Goal: Task Accomplishment & Management: Manage account settings

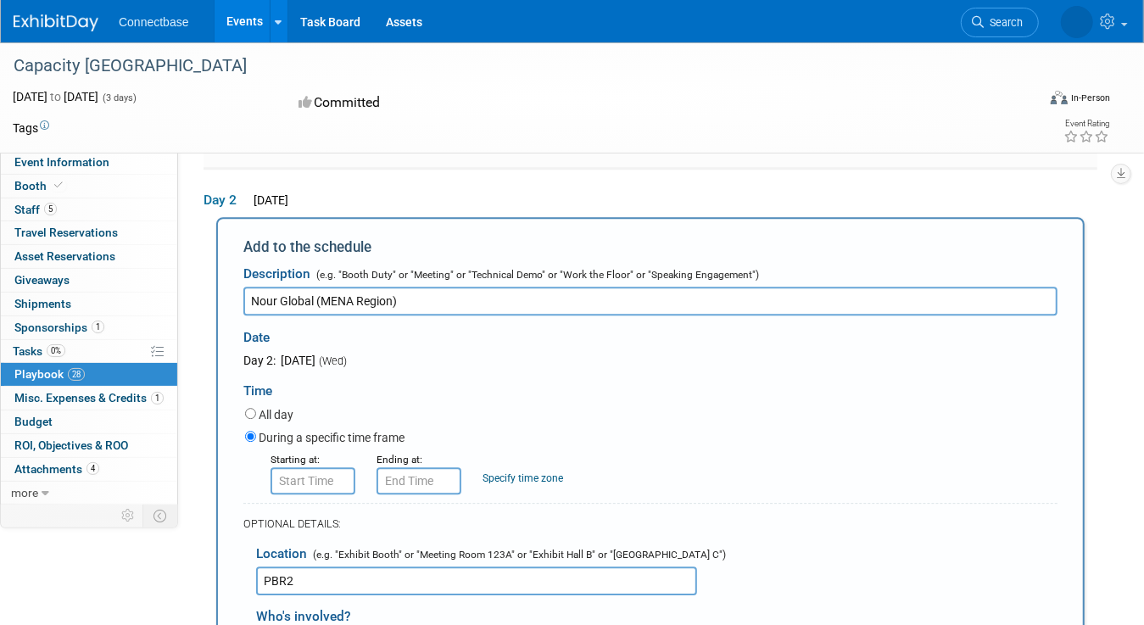
scroll to position [2958, 0]
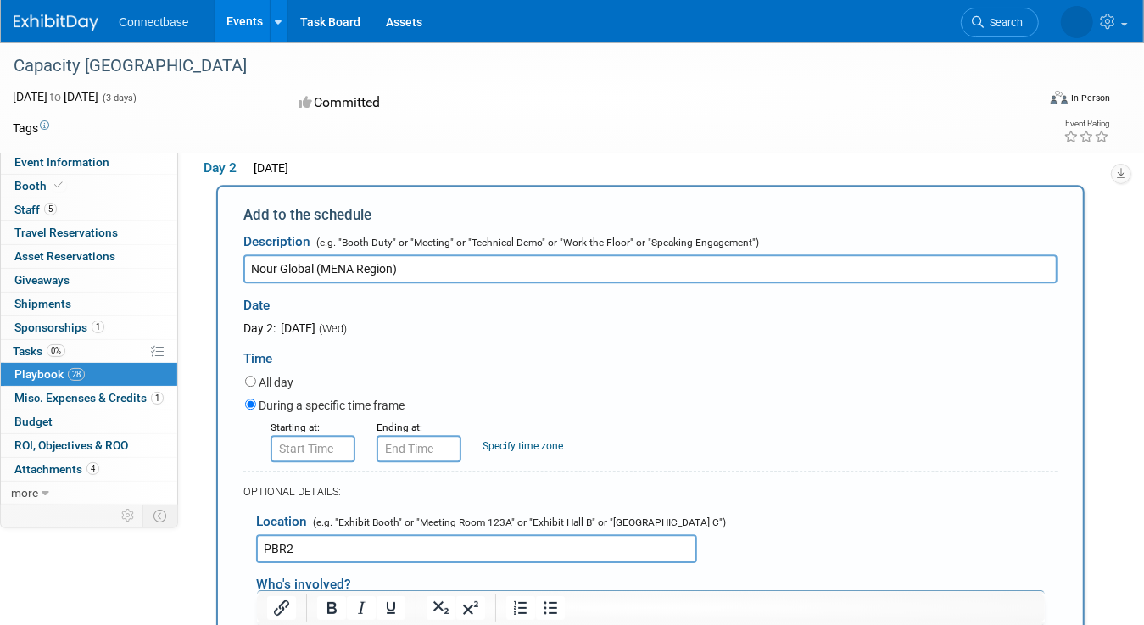
paste body "Rich Text Area. Press ALT-0 for help."
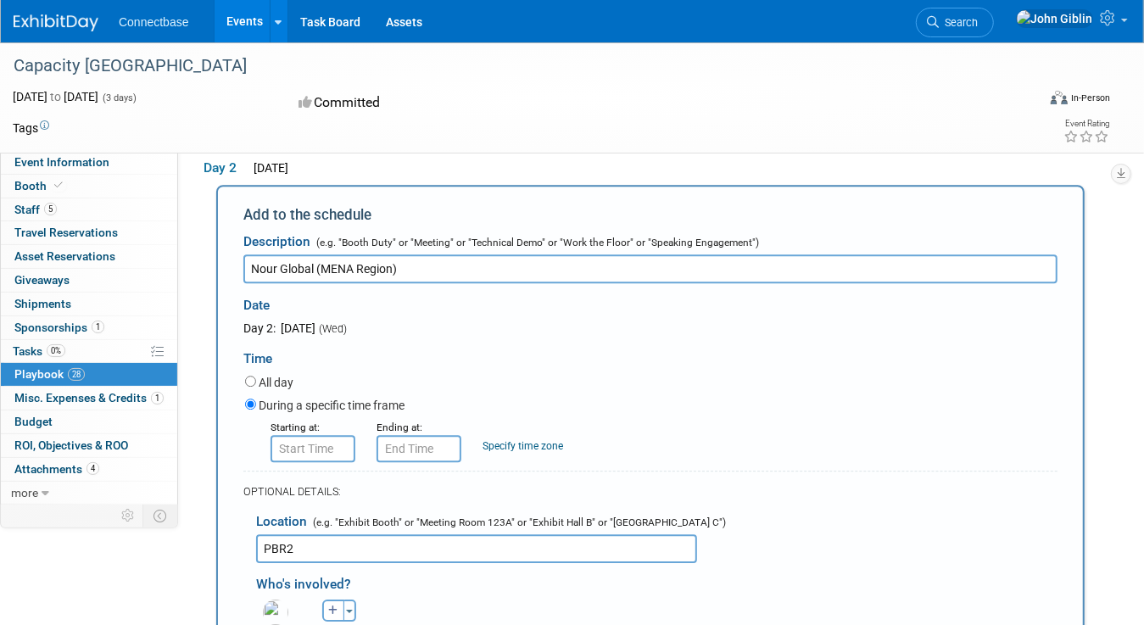
scroll to position [3043, 0]
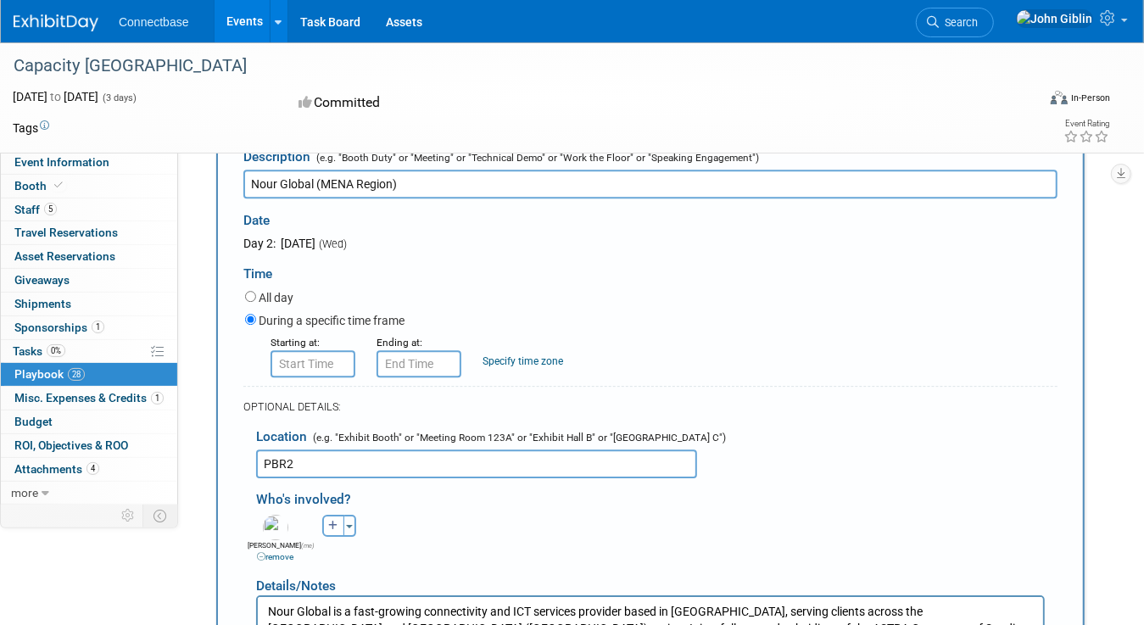
click at [983, 624] on p "Nour Global is a fast-growing connectivity and ICT services provider based in […" at bounding box center [650, 628] width 766 height 50
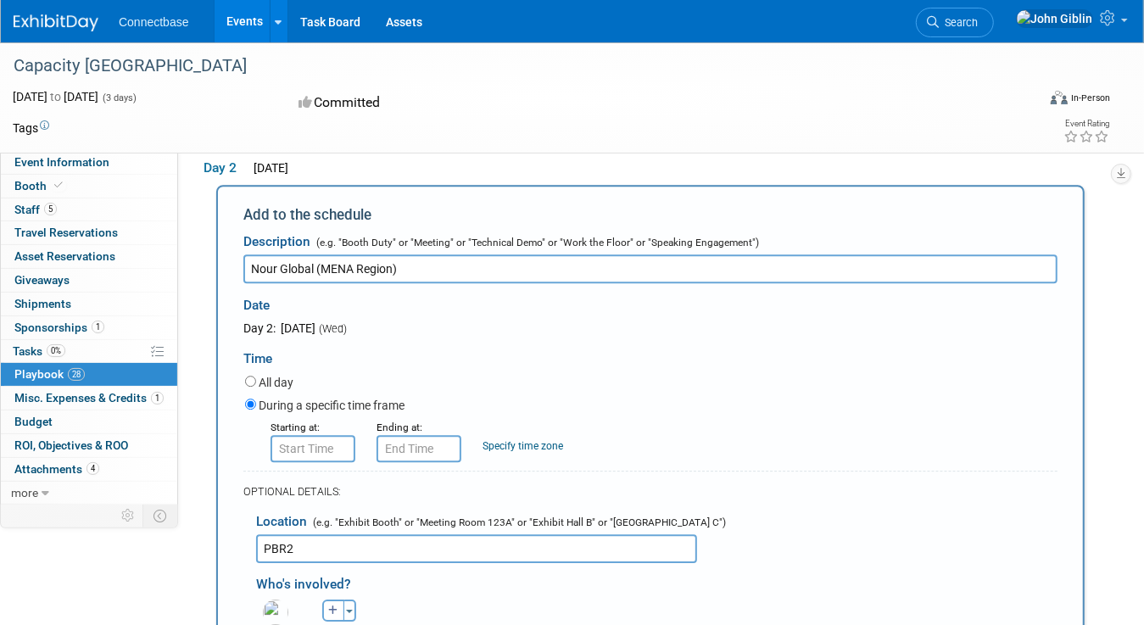
scroll to position [3127, 0]
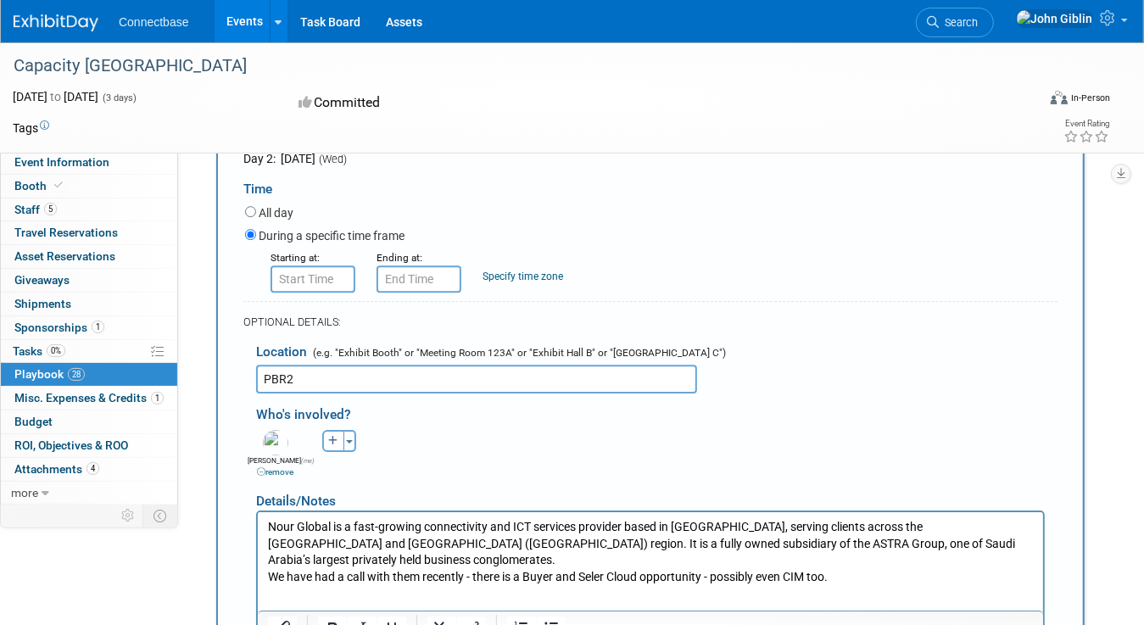
click at [398, 584] on html "Nour Global is a fast-growing connectivity and ICT services provider based in […" at bounding box center [649, 547] width 785 height 73
click at [873, 568] on p "We have had a call with them recently - there is a Buyer and Seler Cloud opport…" at bounding box center [650, 576] width 766 height 17
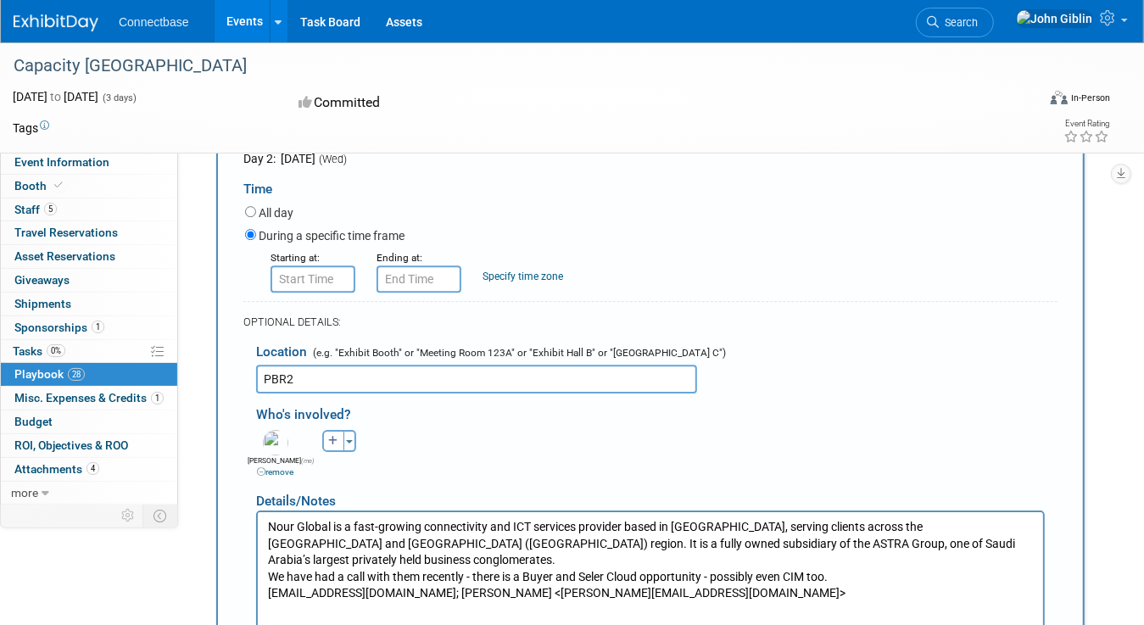
click at [267, 584] on p "[EMAIL_ADDRESS][DOMAIN_NAME]; [PERSON_NAME] <[PERSON_NAME][EMAIL_ADDRESS][DOMAI…" at bounding box center [650, 592] width 766 height 17
drag, startPoint x: 531, startPoint y: 579, endPoint x: 813, endPoint y: 576, distance: 282.5
click at [813, 584] on p "[EMAIL_ADDRESS][DOMAIN_NAME]; [PERSON_NAME] <[PERSON_NAME][EMAIL_ADDRESS][DOMAI…" at bounding box center [650, 592] width 766 height 17
drag, startPoint x: 419, startPoint y: 577, endPoint x: 334, endPoint y: 577, distance: 84.8
click at [334, 584] on p "[EMAIL_ADDRESS][DOMAIN_NAME]; [PERSON_NAME] (CEO0" at bounding box center [650, 592] width 766 height 17
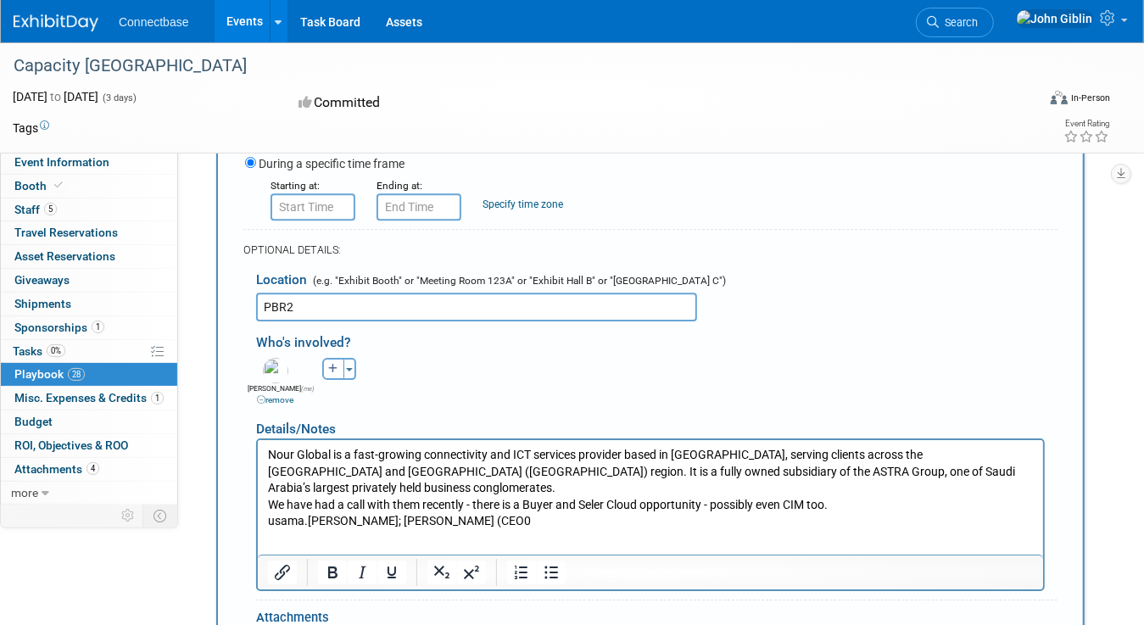
scroll to position [3297, 0]
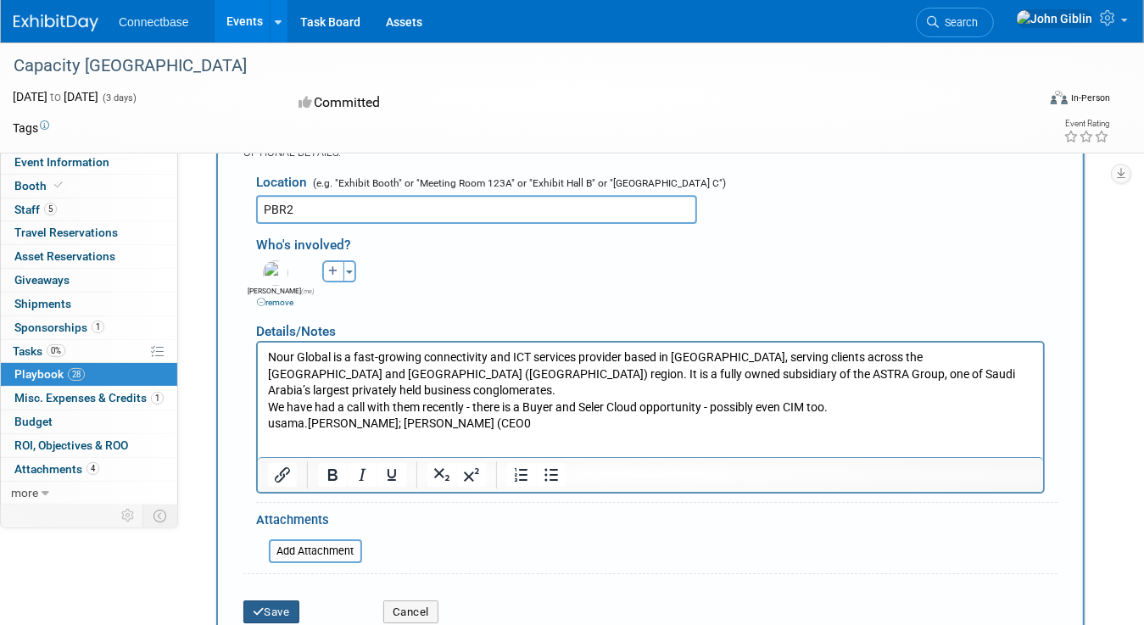
click at [288, 601] on button "Save" at bounding box center [271, 613] width 56 height 24
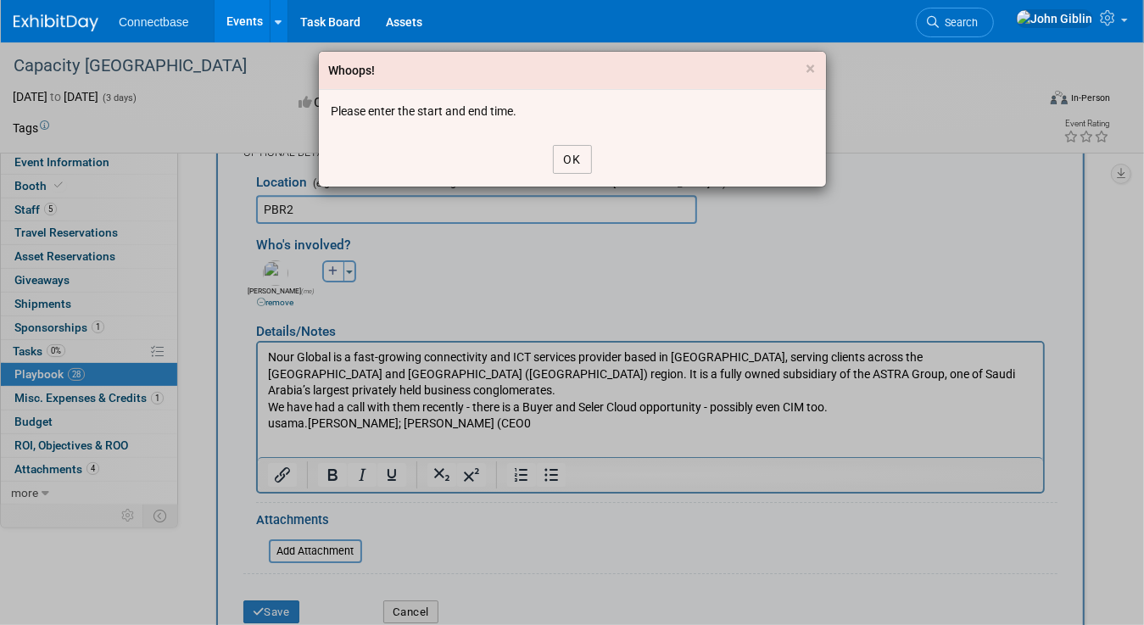
click at [586, 152] on button "OK" at bounding box center [572, 159] width 39 height 29
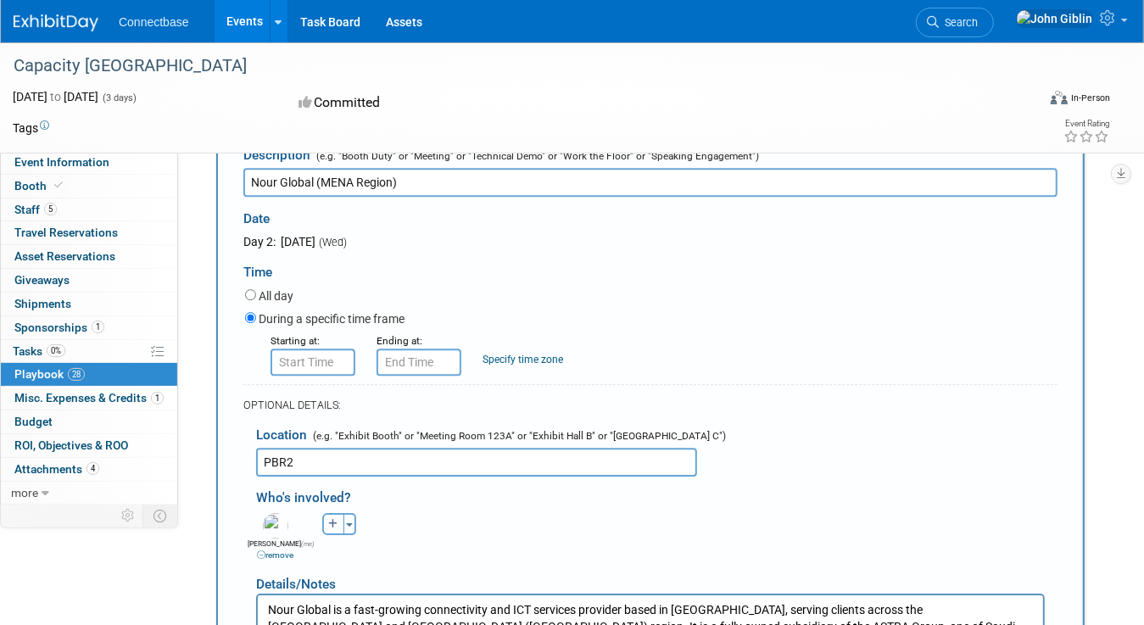
scroll to position [3043, 0]
click at [319, 350] on input "8:00 AM" at bounding box center [313, 363] width 85 height 27
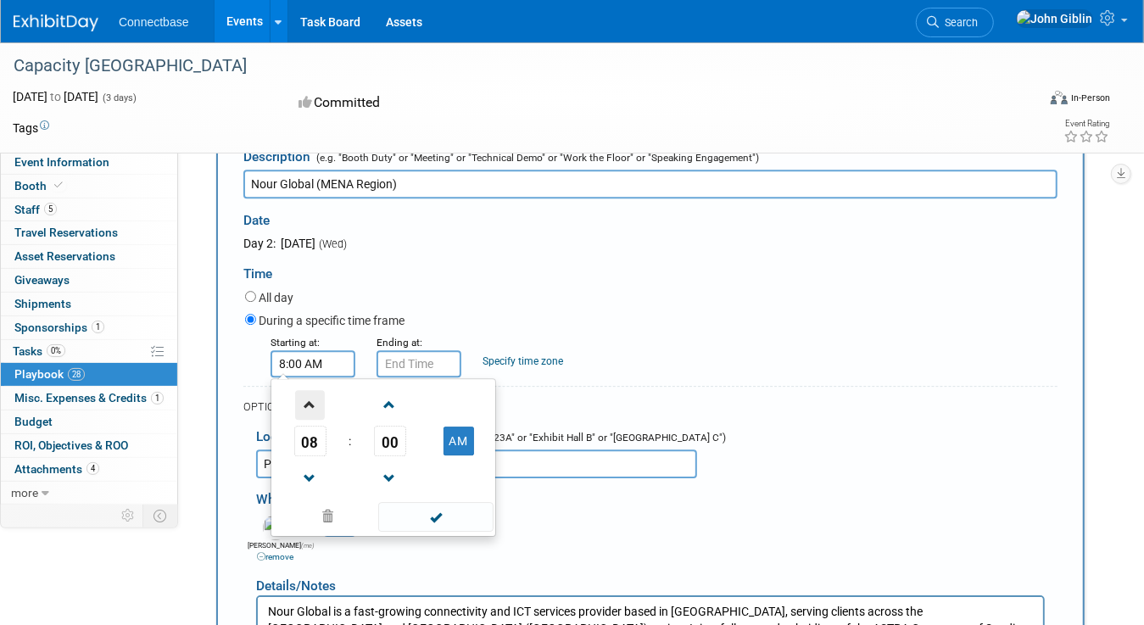
click at [310, 390] on span at bounding box center [310, 405] width 30 height 30
click at [394, 390] on span at bounding box center [390, 405] width 30 height 30
click at [388, 426] on span "01" at bounding box center [390, 441] width 32 height 31
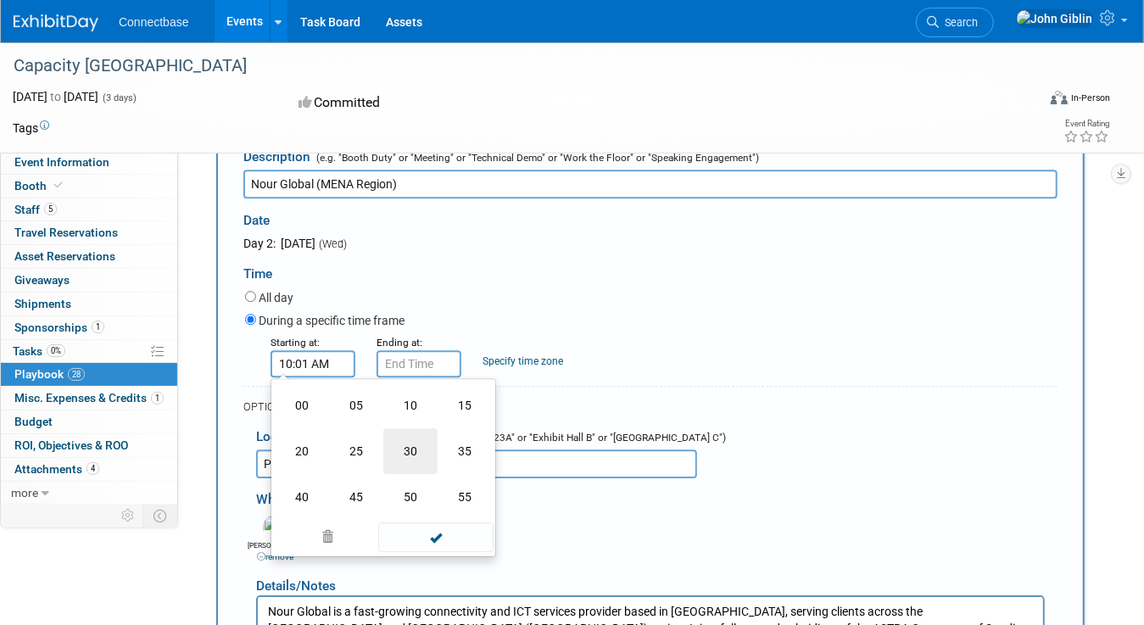
click at [399, 428] on td "30" at bounding box center [410, 451] width 54 height 46
type input "10:30 AM"
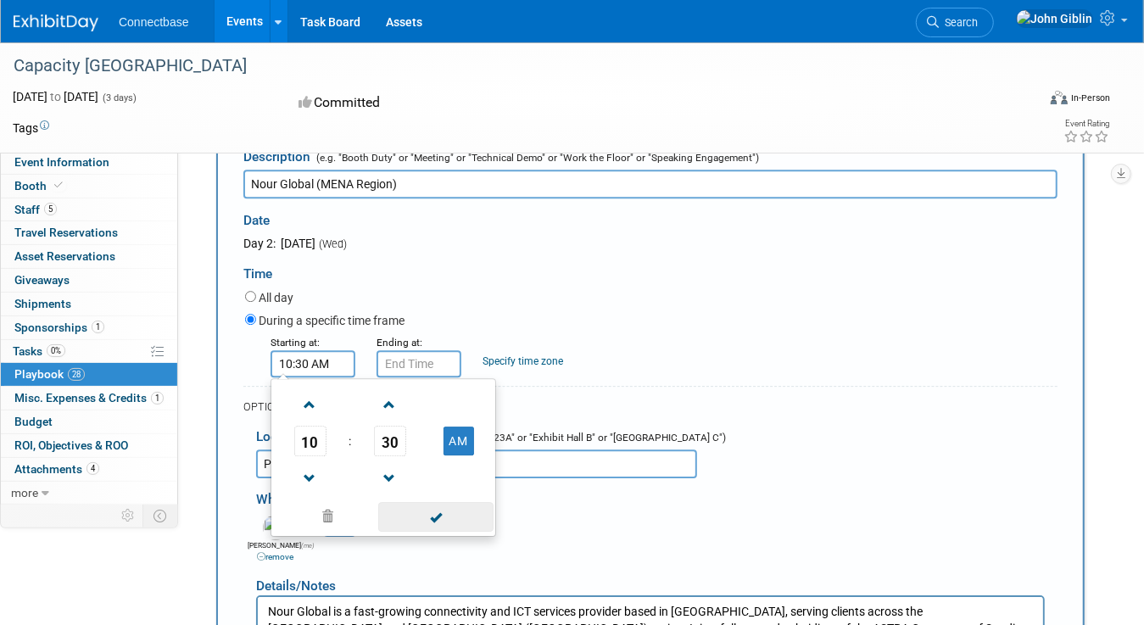
click at [431, 502] on span at bounding box center [435, 517] width 115 height 30
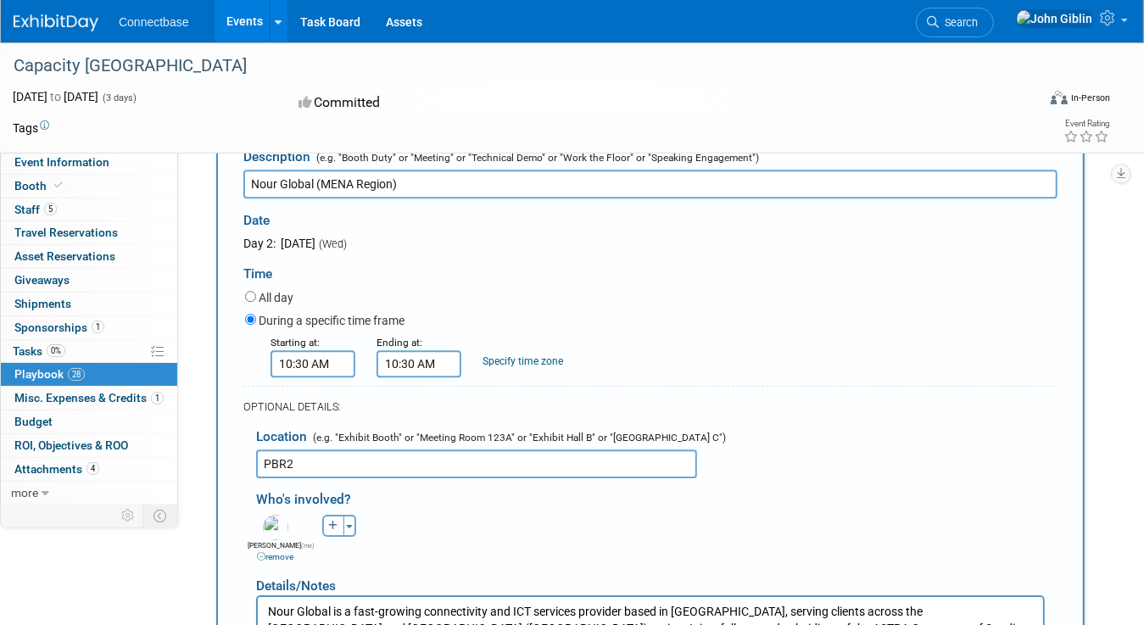
click at [405, 350] on input "10:30 AM" at bounding box center [419, 363] width 85 height 27
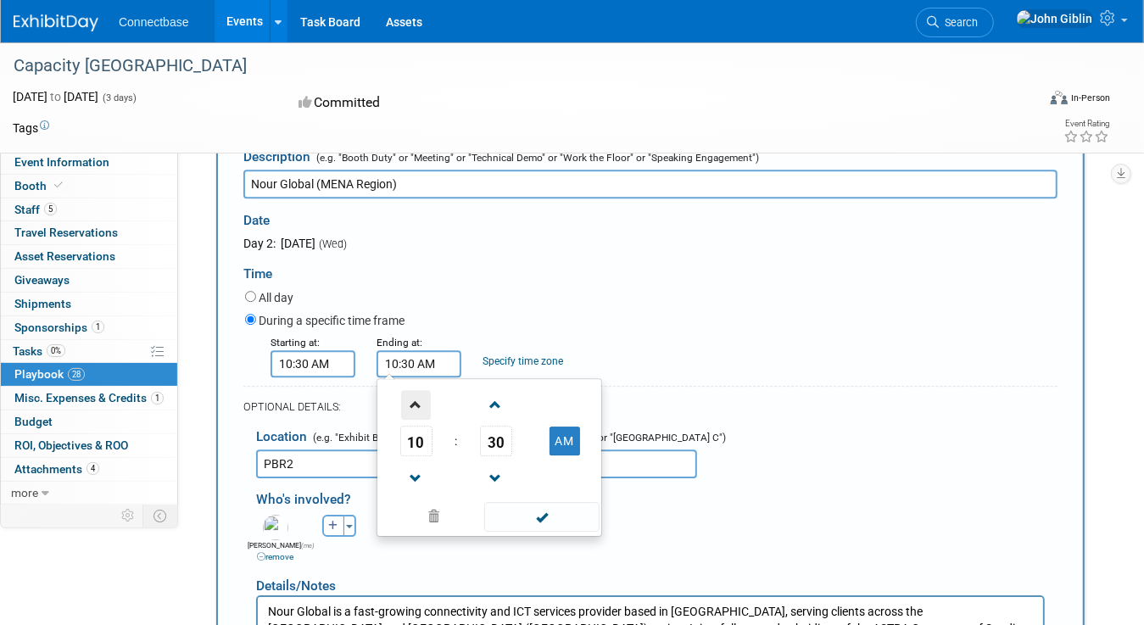
click at [418, 390] on span at bounding box center [416, 405] width 30 height 30
click at [500, 426] on span "30" at bounding box center [496, 441] width 32 height 31
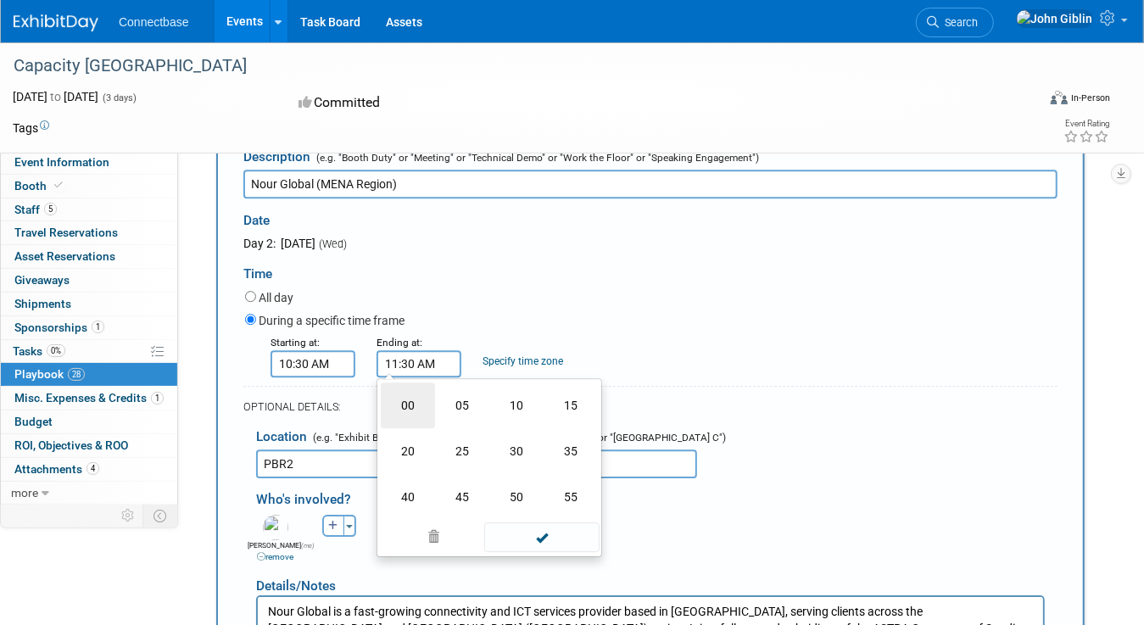
click at [407, 383] on td "00" at bounding box center [408, 406] width 54 height 46
type input "11:00 AM"
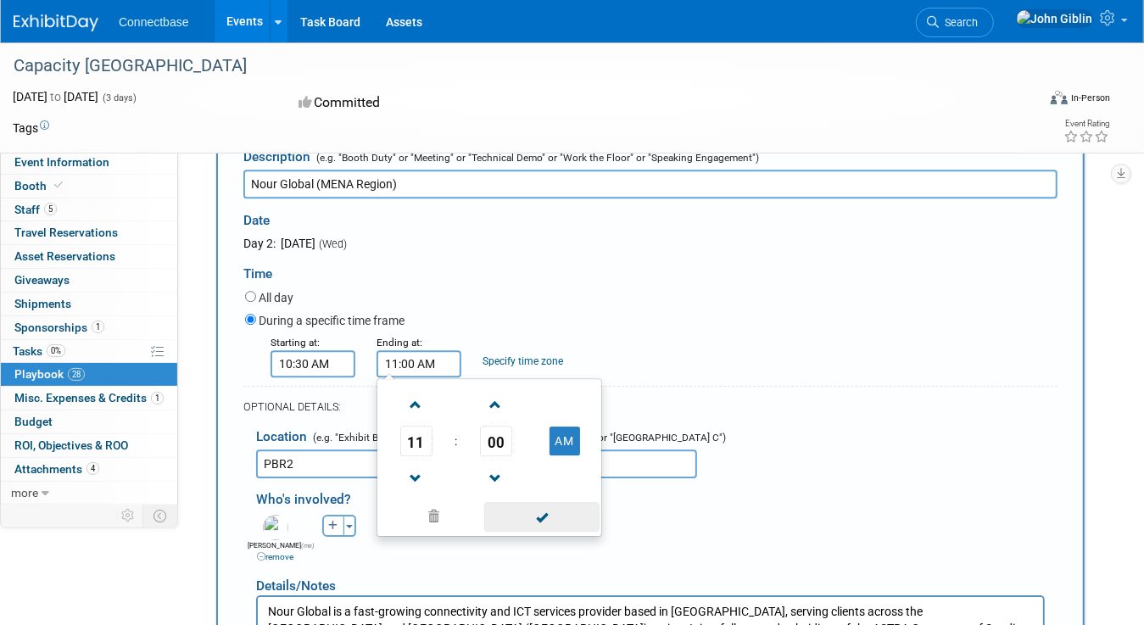
click at [546, 502] on span at bounding box center [541, 517] width 115 height 30
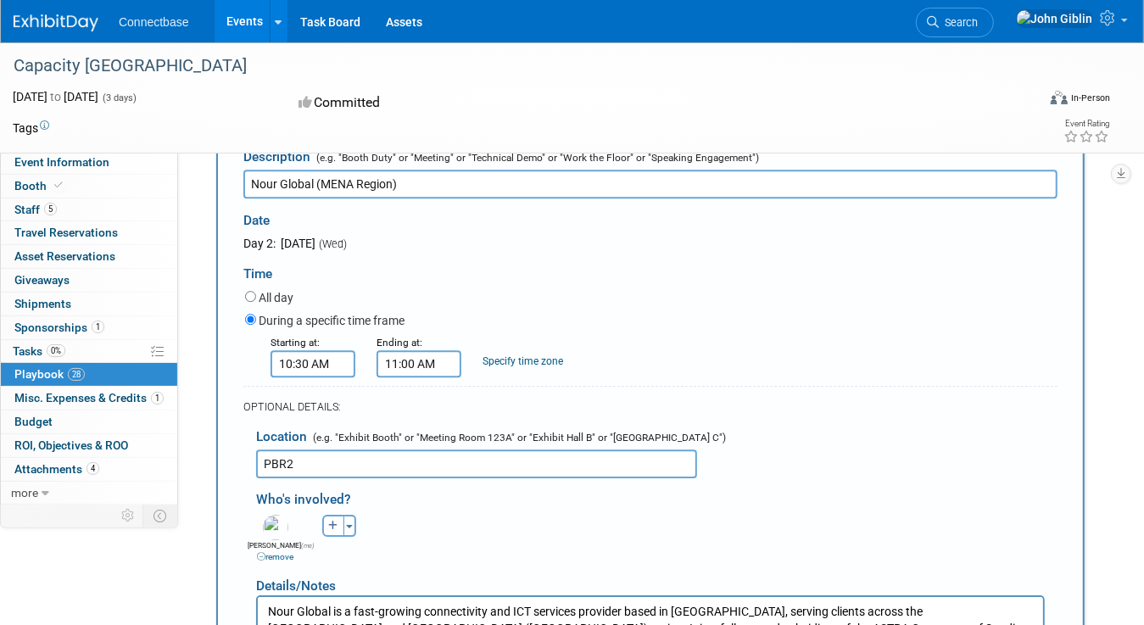
scroll to position [3382, 0]
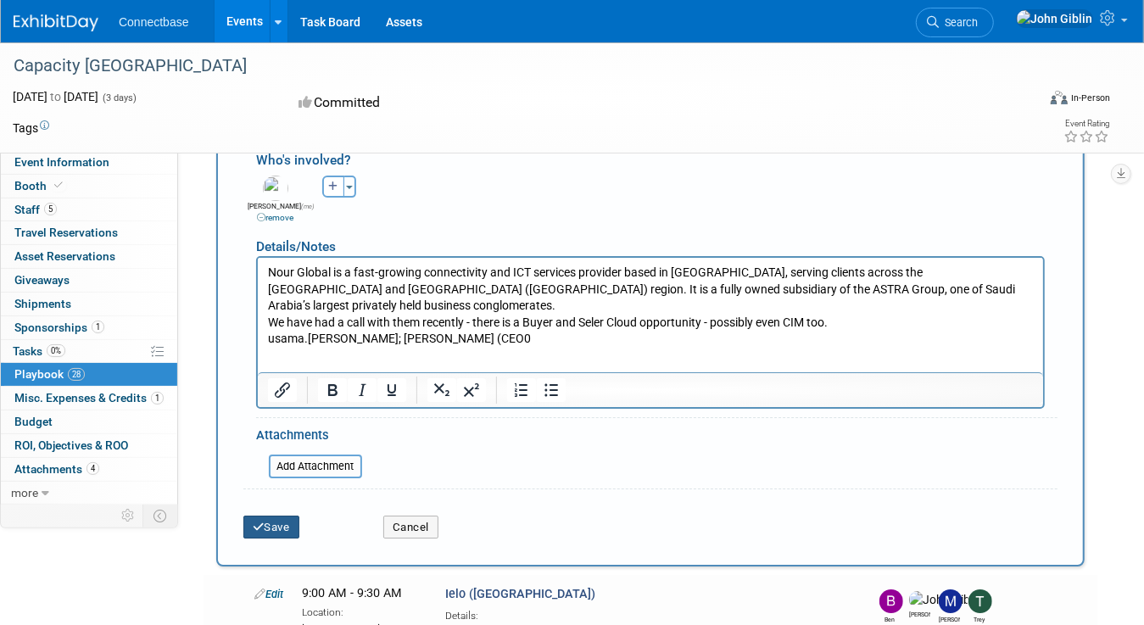
click at [270, 516] on button "Save" at bounding box center [271, 528] width 56 height 24
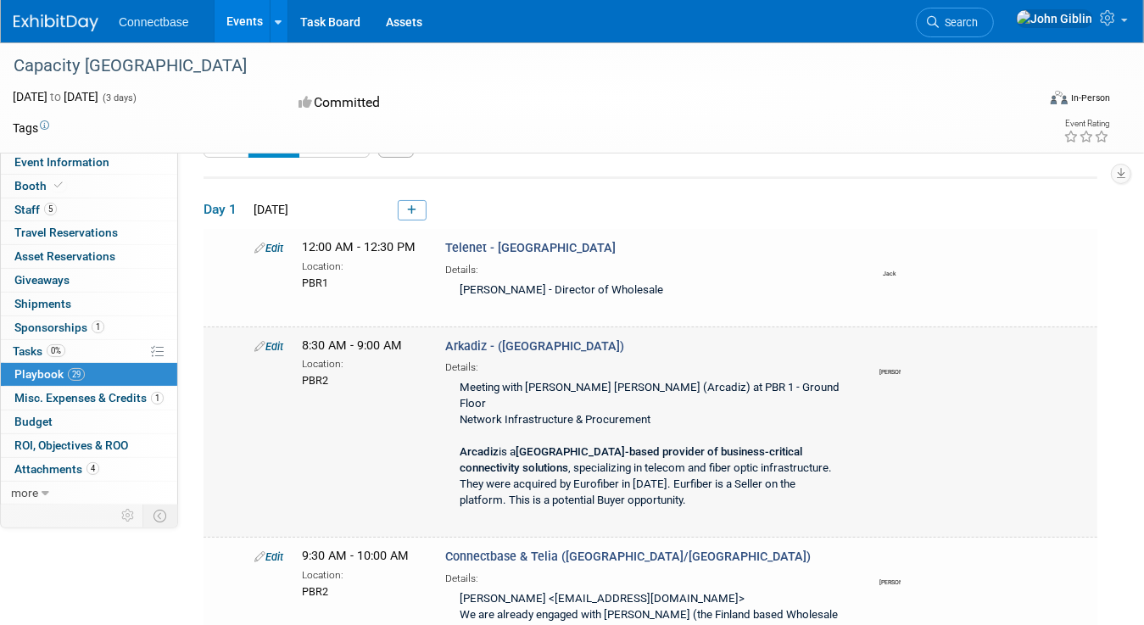
scroll to position [0, 0]
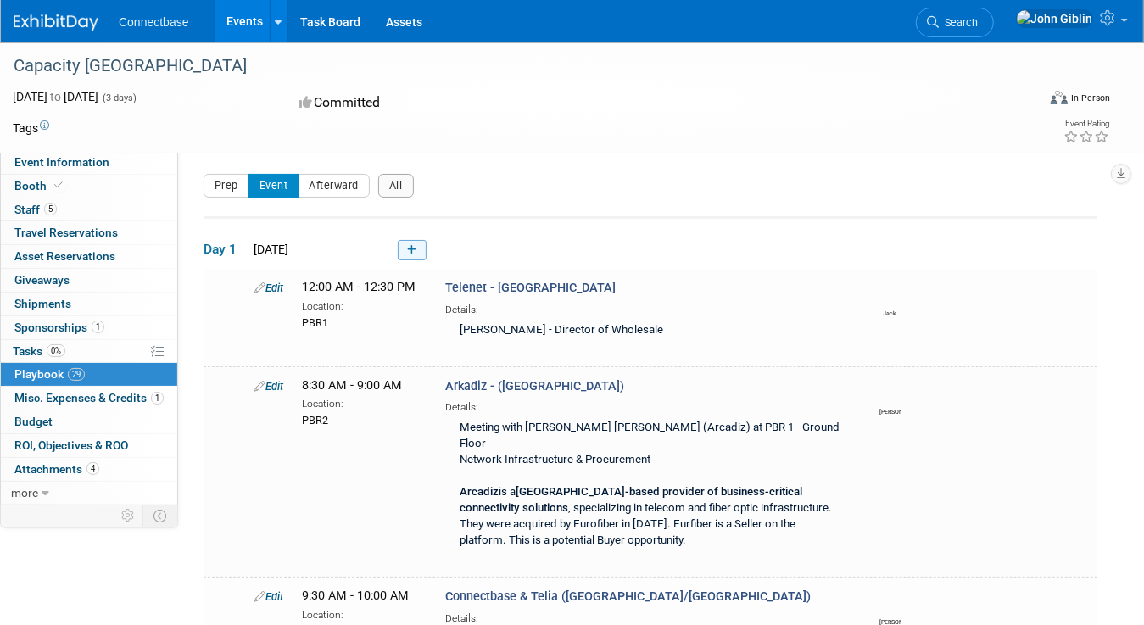
click at [412, 253] on icon at bounding box center [411, 250] width 9 height 10
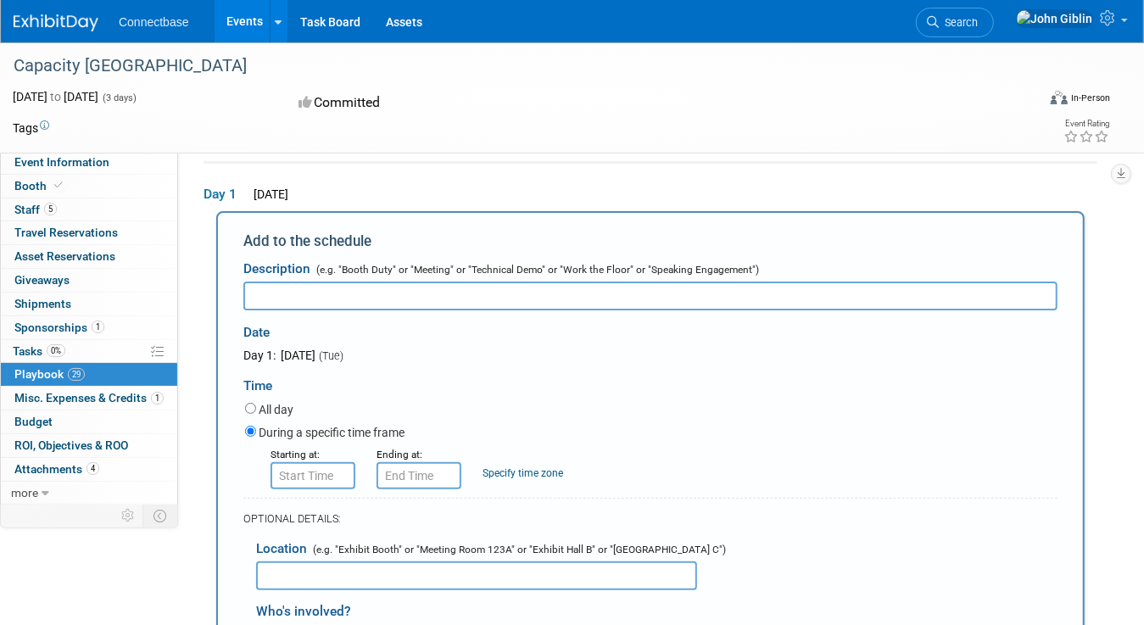
scroll to position [140, 0]
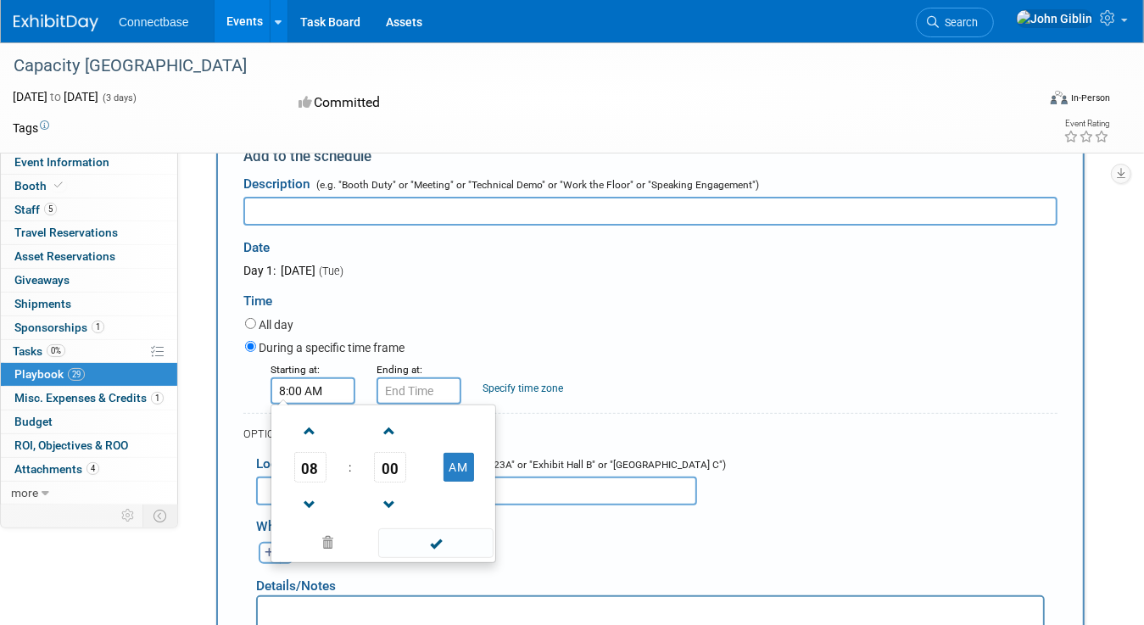
click at [322, 391] on input "8:00 AM" at bounding box center [313, 390] width 85 height 27
click at [312, 427] on span at bounding box center [310, 431] width 30 height 30
click at [312, 429] on span at bounding box center [310, 431] width 30 height 30
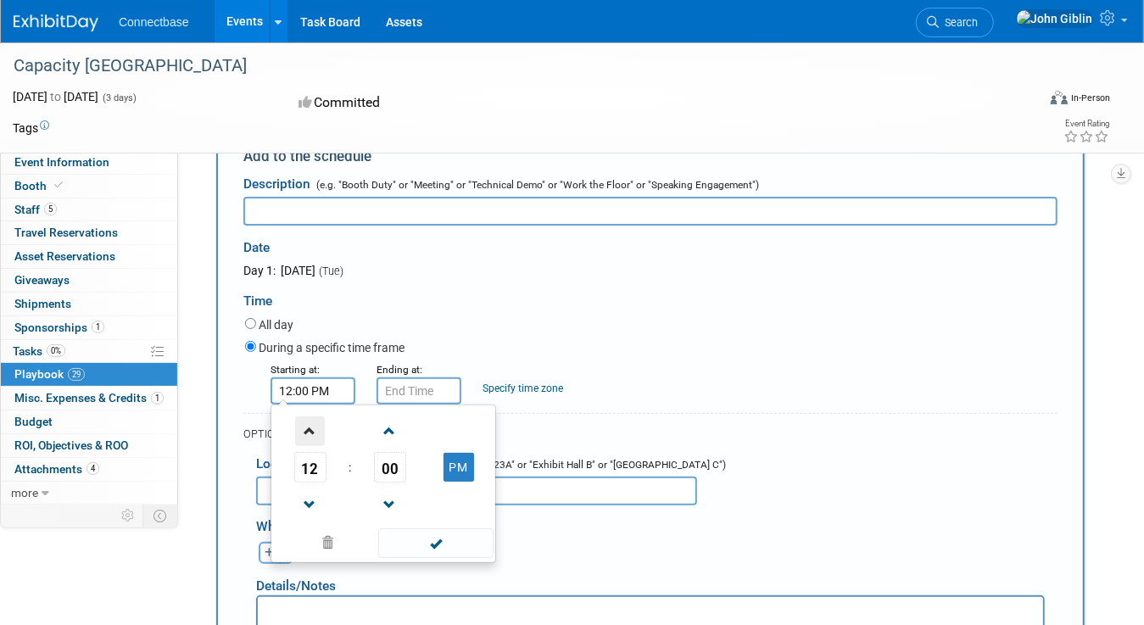
click at [312, 426] on span at bounding box center [310, 431] width 30 height 30
click at [310, 497] on span at bounding box center [310, 505] width 30 height 30
click at [385, 469] on span "00" at bounding box center [390, 467] width 32 height 31
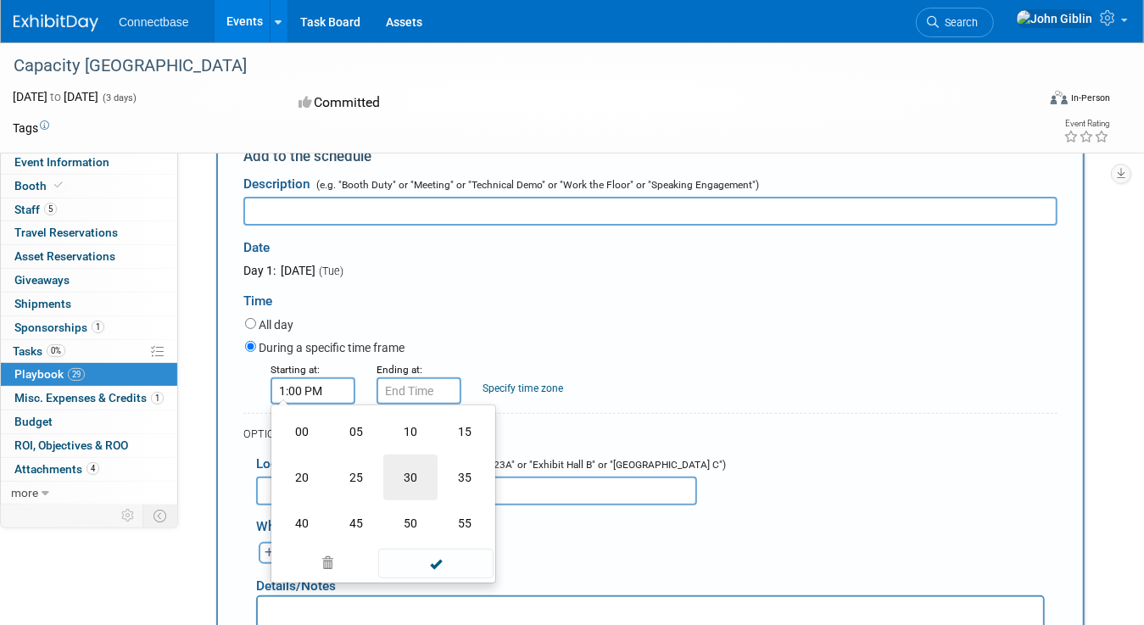
click at [403, 473] on td "30" at bounding box center [410, 478] width 54 height 46
type input "1:30 PM"
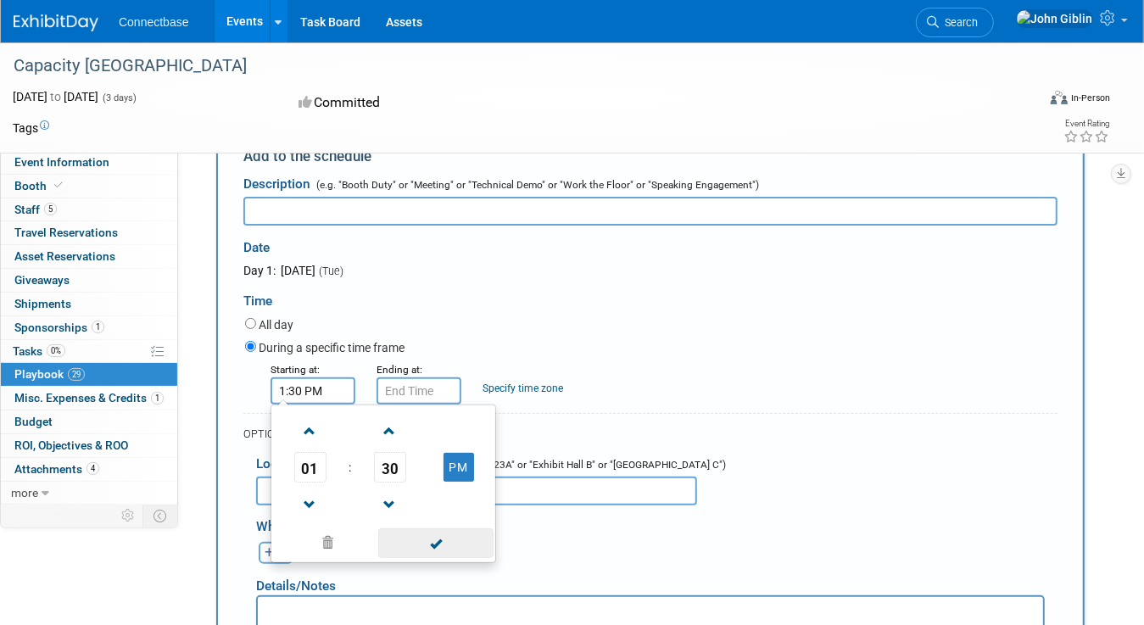
click at [438, 544] on span at bounding box center [435, 543] width 115 height 30
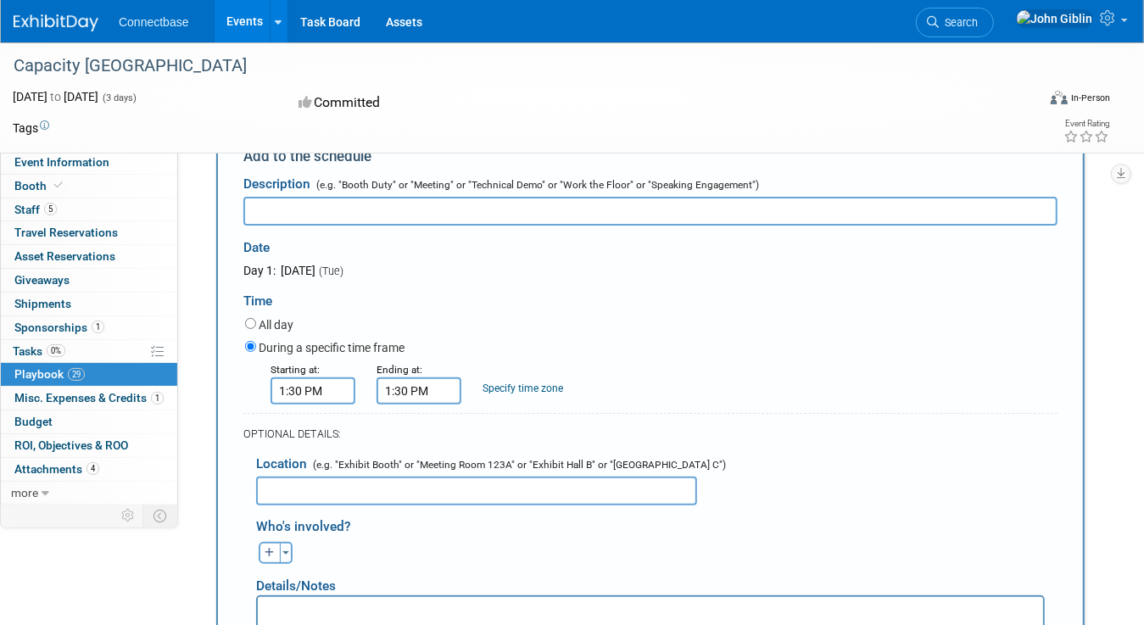
click at [396, 385] on input "1:30 PM" at bounding box center [419, 390] width 85 height 27
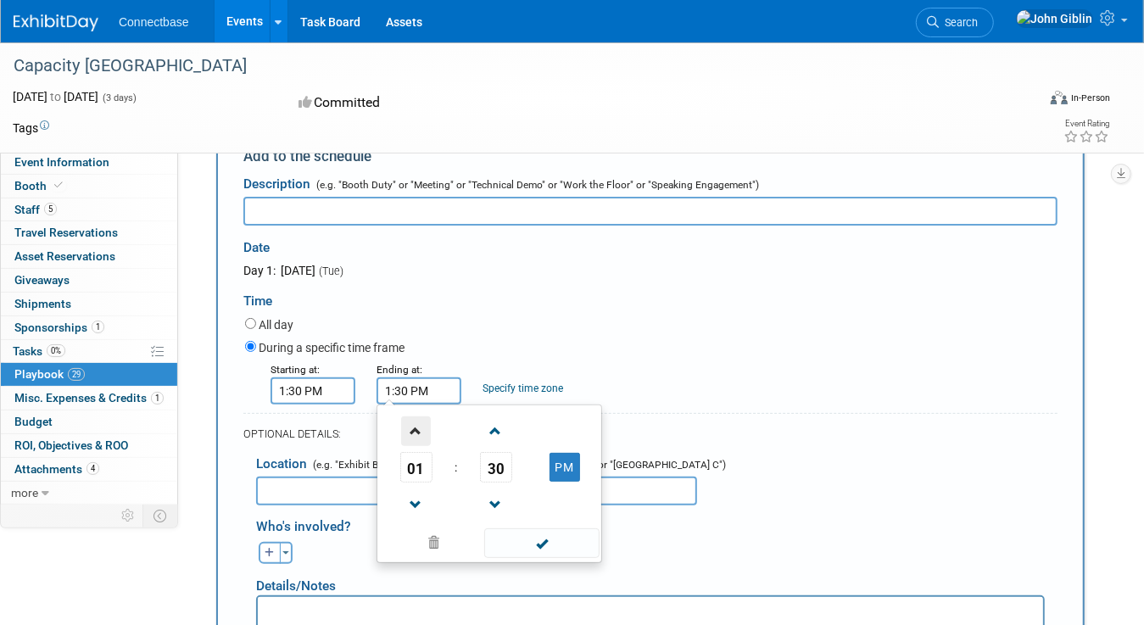
click at [418, 433] on span at bounding box center [416, 431] width 30 height 30
click at [495, 506] on span at bounding box center [496, 505] width 30 height 30
click at [501, 472] on span "29" at bounding box center [496, 467] width 32 height 31
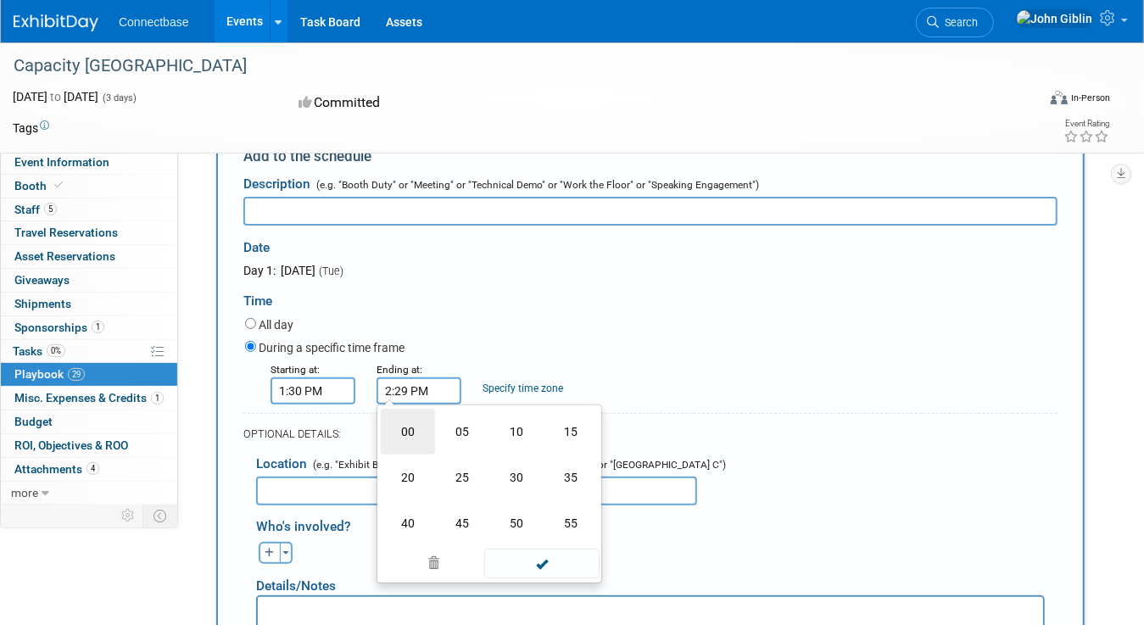
click at [408, 436] on td "00" at bounding box center [408, 432] width 54 height 46
type input "2:00 PM"
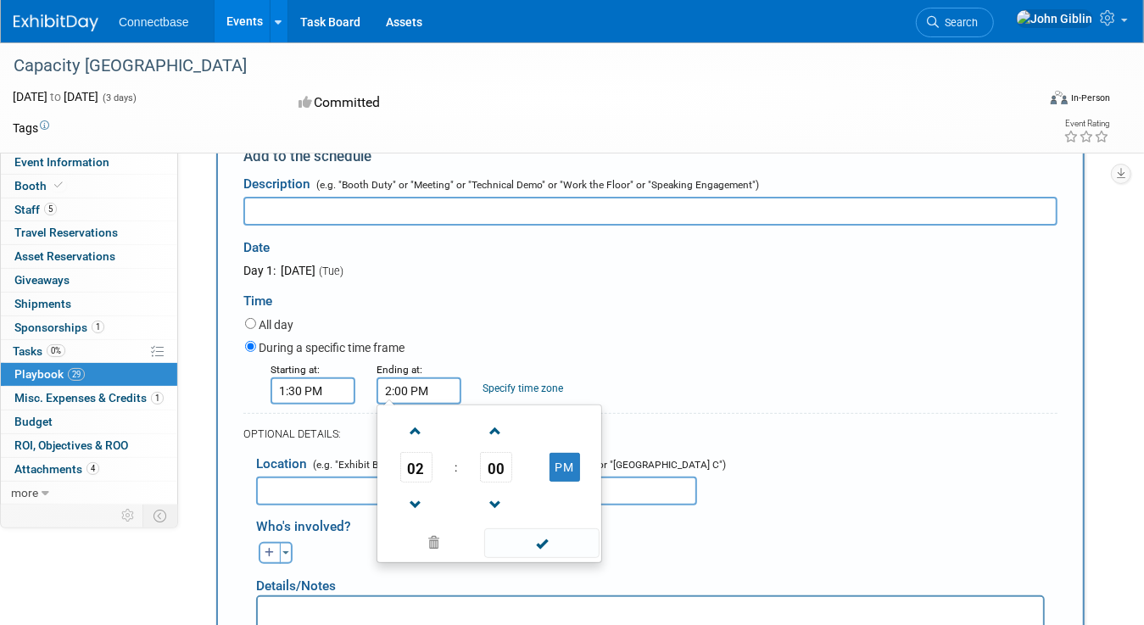
click at [626, 361] on div "Starting at: 1:30 PM Ending at: 2:00 PM 02 : 00 PM 12 01 02 03 04 05 06 07 08 0…" at bounding box center [651, 383] width 838 height 44
